Goal: Information Seeking & Learning: Find specific fact

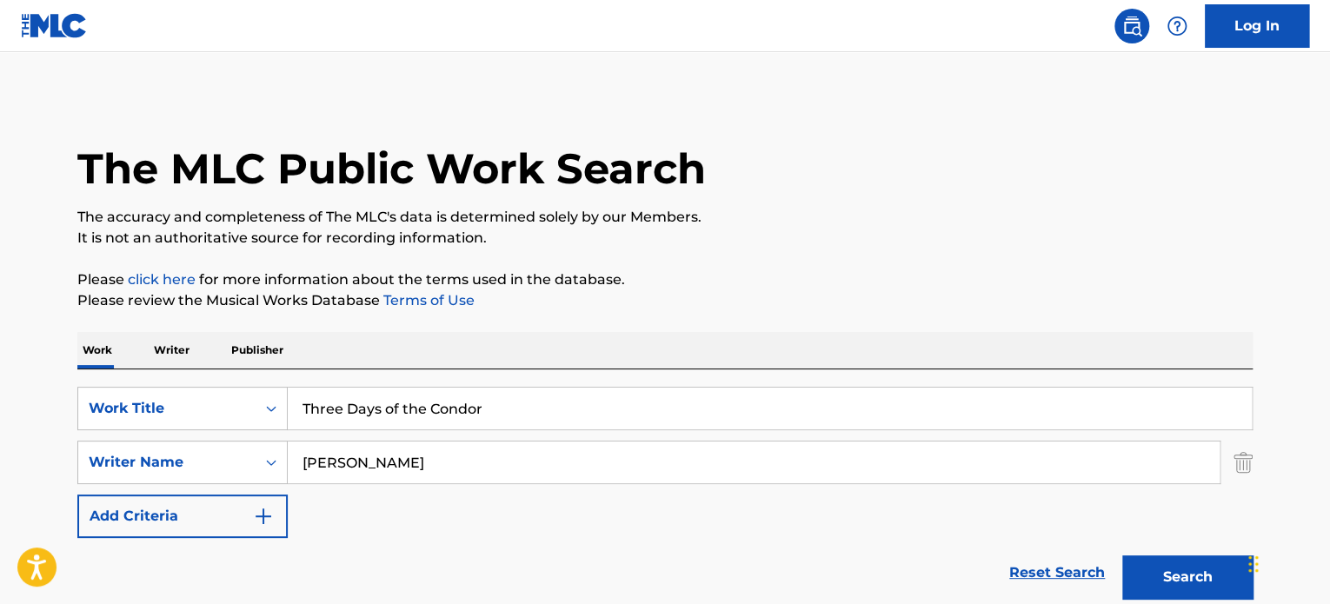
type input "Three Days of the Condor"
click at [422, 451] on input "[PERSON_NAME]" at bounding box center [754, 462] width 932 height 42
type input "grusin"
click at [1241, 574] on button "Search" at bounding box center [1187, 576] width 130 height 43
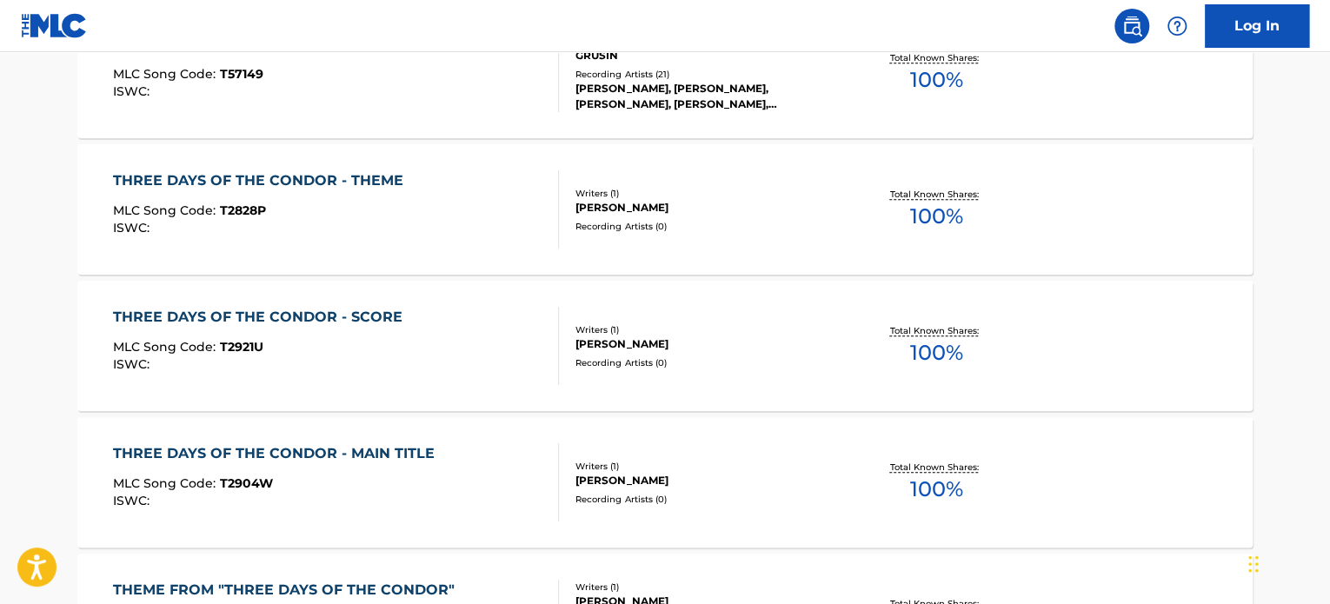
scroll to position [782, 0]
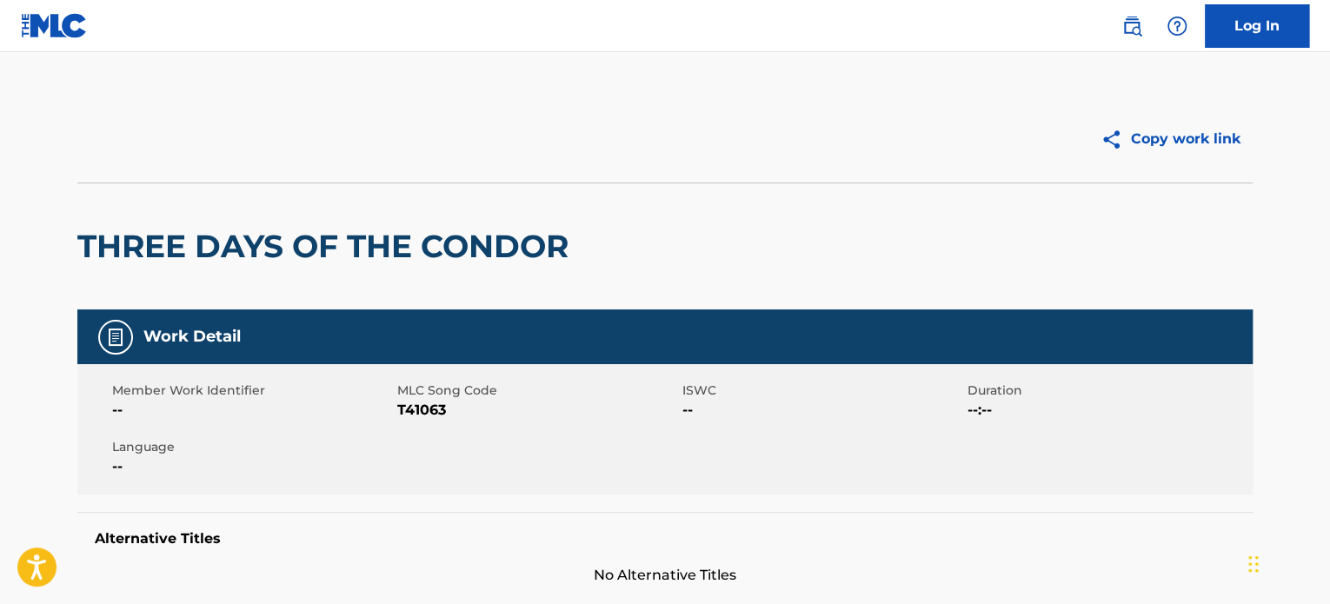
click at [368, 251] on h2 "THREE DAYS OF THE CONDOR" at bounding box center [327, 246] width 500 height 39
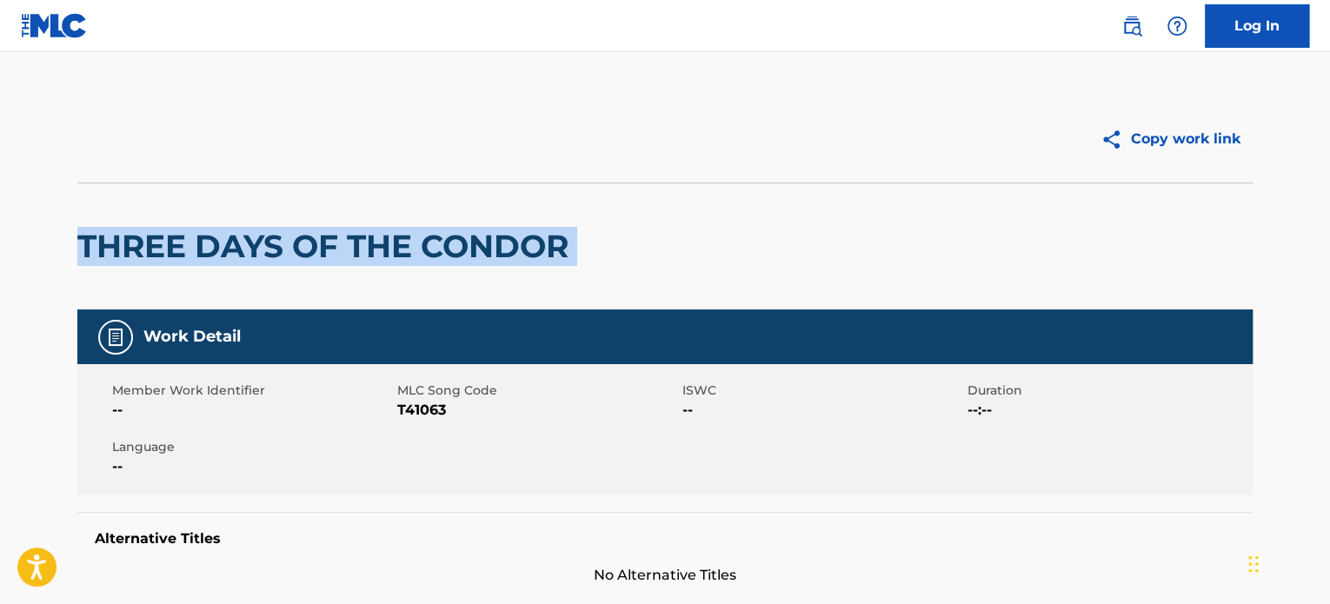
click at [368, 251] on h2 "THREE DAYS OF THE CONDOR" at bounding box center [327, 246] width 500 height 39
copy div "THREE DAYS OF THE CONDOR"
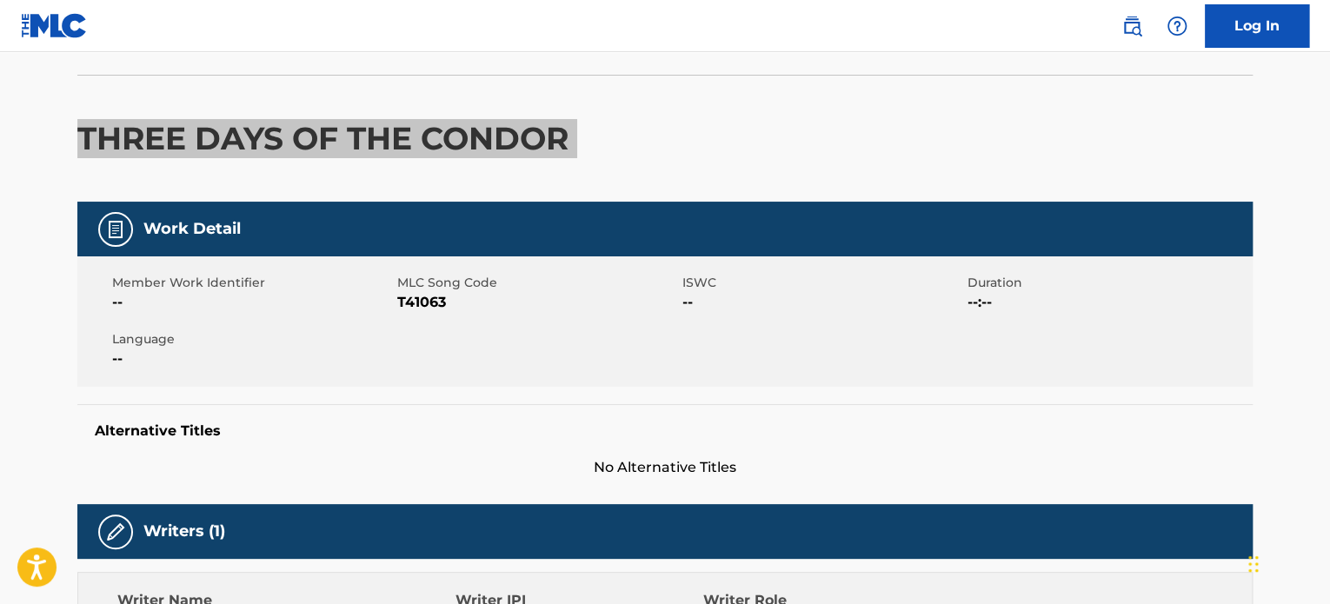
scroll to position [87, 0]
